Goal: Check status: Check status

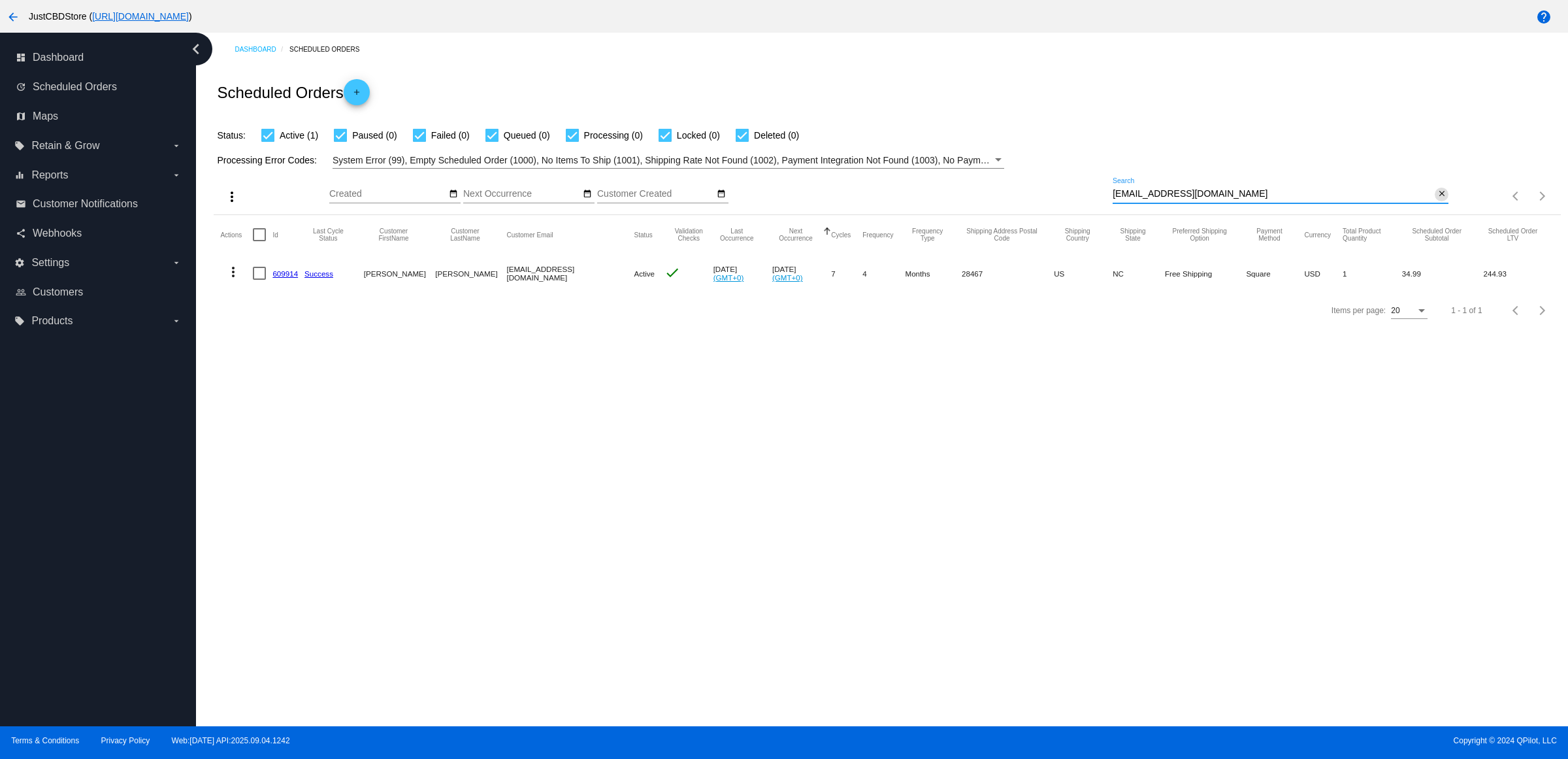
click at [1446, 202] on button "close" at bounding box center [1442, 194] width 14 height 14
click at [1446, 206] on mat-icon "search" at bounding box center [1441, 196] width 15 height 20
click at [1444, 200] on input "Search" at bounding box center [1280, 194] width 336 height 11
click at [1440, 200] on input "Search" at bounding box center [1280, 194] width 336 height 11
type input "rosymiles@sbcglobal.net"
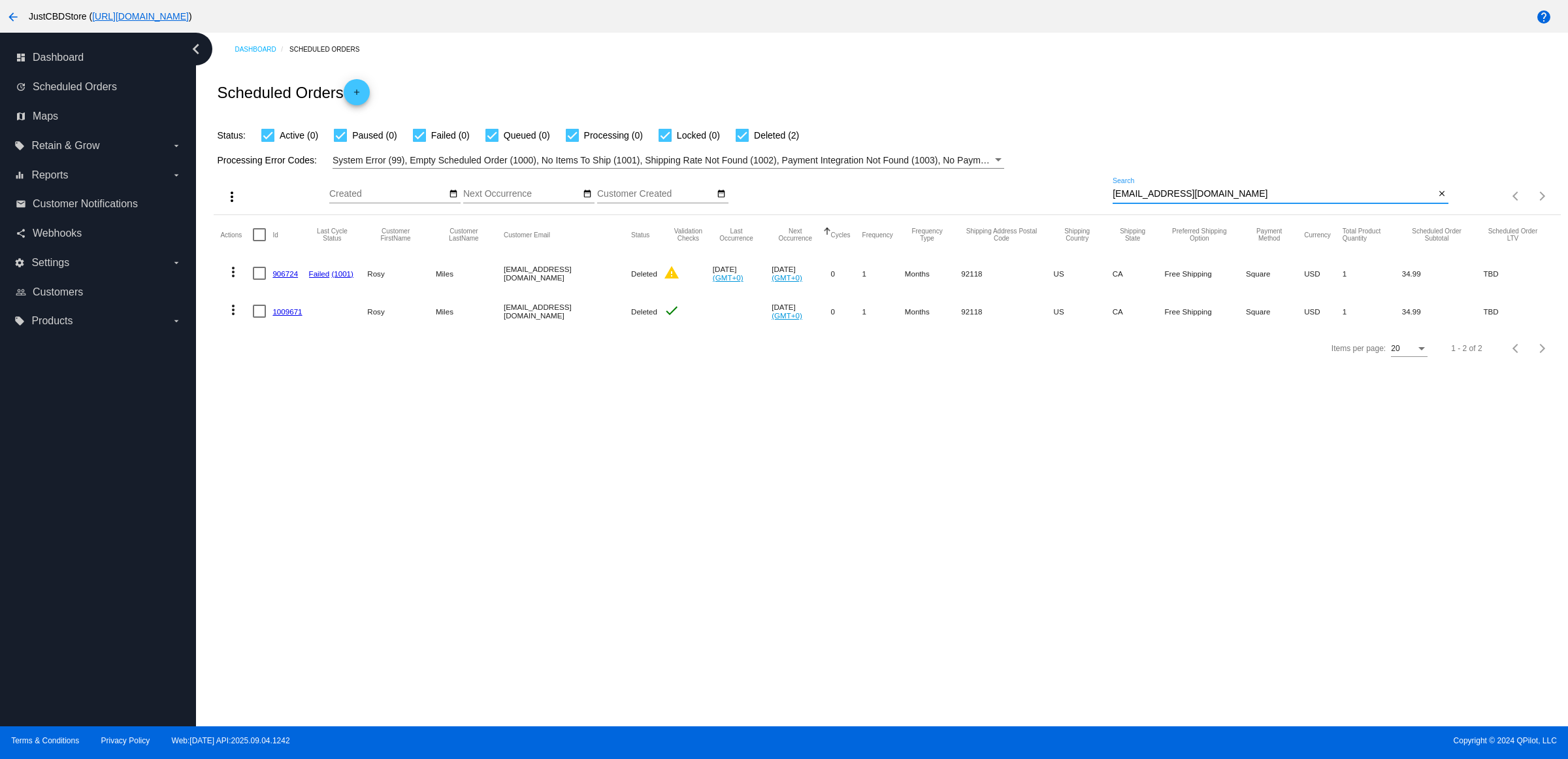
click at [235, 280] on mat-icon "more_vert" at bounding box center [233, 271] width 15 height 15
click at [537, 453] on div at bounding box center [784, 379] width 1568 height 759
click at [238, 318] on mat-icon "more_vert" at bounding box center [233, 309] width 15 height 15
click at [523, 429] on div at bounding box center [784, 379] width 1568 height 759
click at [1446, 202] on button "close" at bounding box center [1442, 194] width 14 height 14
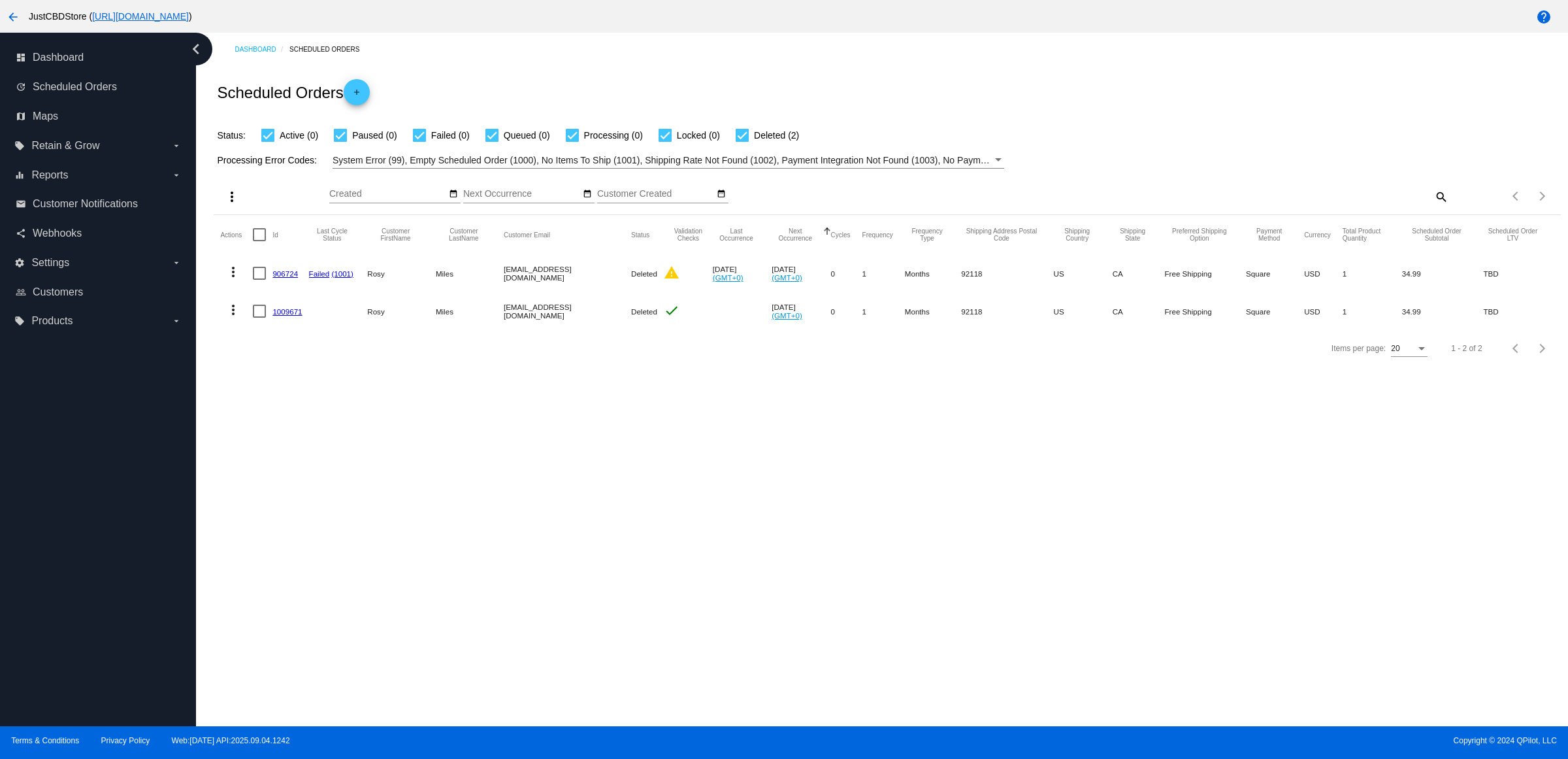
click at [1438, 206] on mat-icon "search" at bounding box center [1441, 196] width 15 height 20
click at [1436, 200] on input "Search" at bounding box center [1280, 194] width 336 height 11
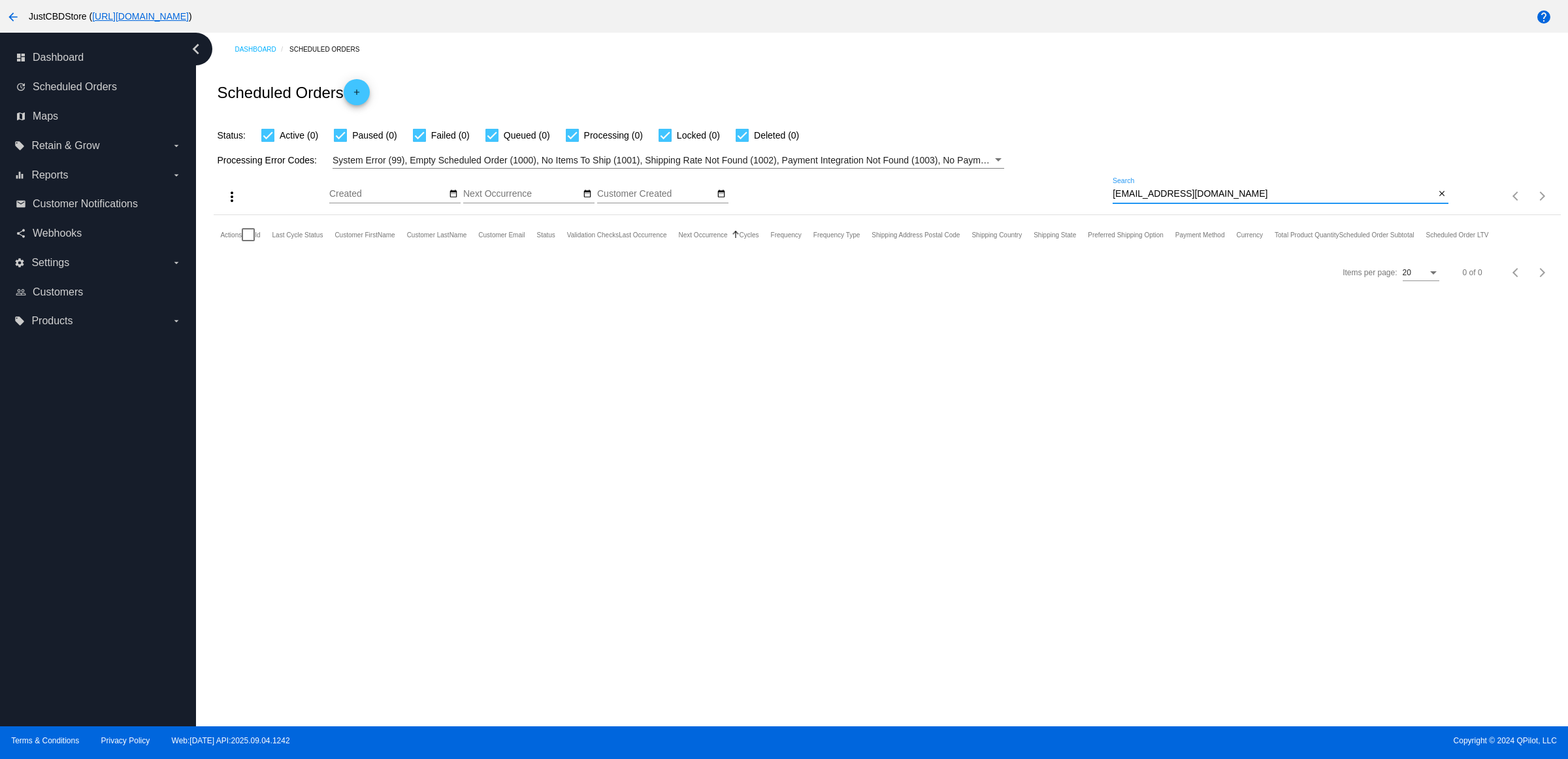
type input "[EMAIL_ADDRESS][DOMAIN_NAME]"
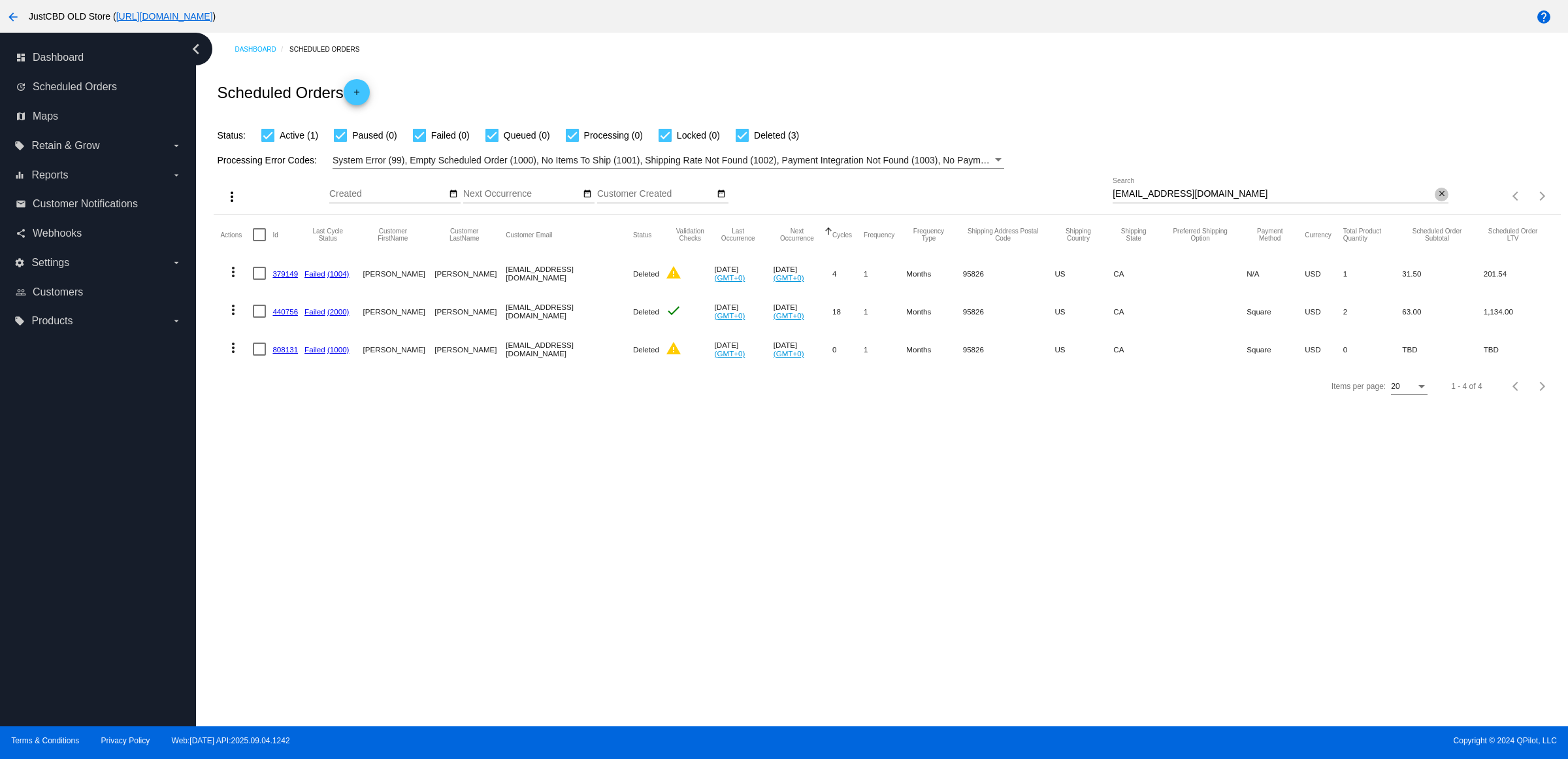
click at [1441, 200] on mat-icon "close" at bounding box center [1443, 194] width 9 height 11
click at [1441, 200] on input "Search" at bounding box center [1280, 194] width 336 height 11
paste input "[EMAIL_ADDRESS][DOMAIN_NAME]"
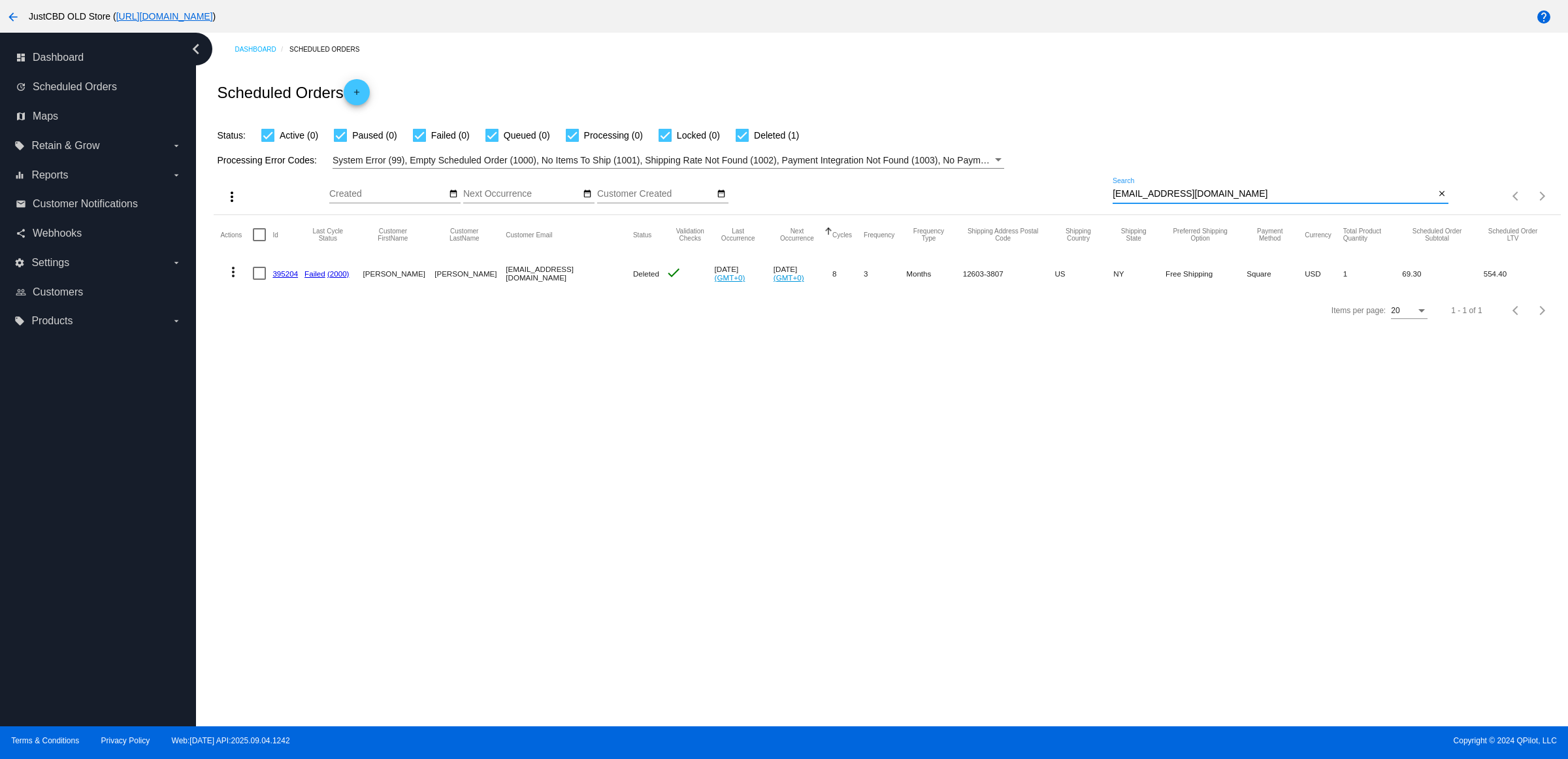
type input "[EMAIL_ADDRESS][DOMAIN_NAME]"
